Goal: Task Accomplishment & Management: Complete application form

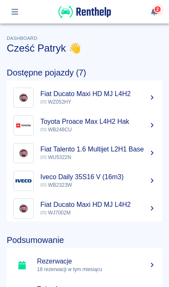
click at [19, 11] on icon "button" at bounding box center [15, 12] width 10 height 8
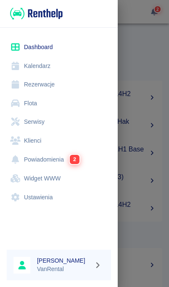
click at [84, 70] on link "Kalendarz" at bounding box center [59, 66] width 104 height 19
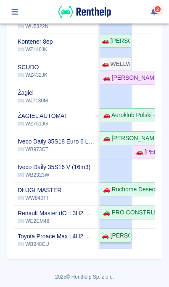
click at [128, 234] on div "🚗 [PERSON_NAME]" at bounding box center [114, 235] width 32 height 9
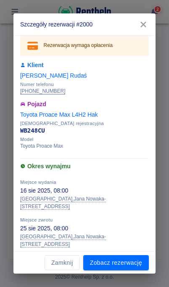
scroll to position [28, 0]
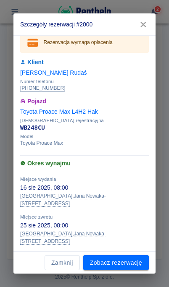
click at [67, 265] on button "Zamknij" at bounding box center [62, 263] width 35 height 16
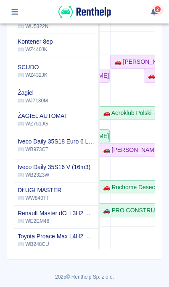
scroll to position [118, 68]
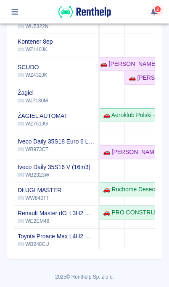
click at [154, 132] on td at bounding box center [141, 38] width 34 height 425
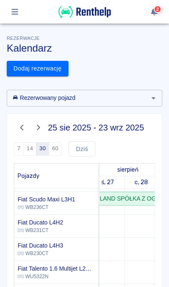
click at [52, 68] on link "Dodaj rezerwację" at bounding box center [38, 69] width 62 height 16
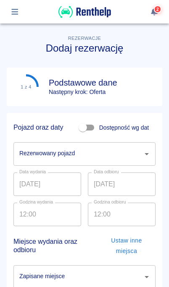
click at [16, 11] on icon "button" at bounding box center [15, 12] width 10 height 8
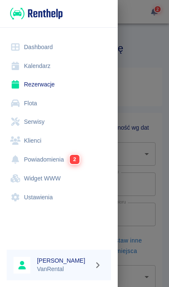
click at [144, 170] on div at bounding box center [84, 143] width 169 height 287
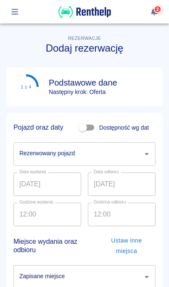
click at [18, 9] on icon "button" at bounding box center [15, 12] width 10 height 8
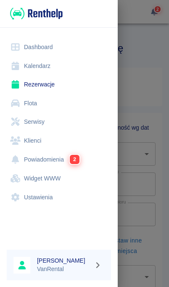
click at [62, 65] on link "Kalendarz" at bounding box center [59, 66] width 104 height 19
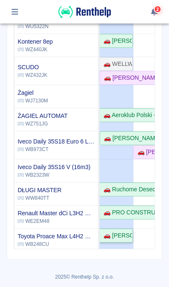
click at [120, 231] on div "🚗 [PERSON_NAME]" at bounding box center [116, 235] width 32 height 9
